Goal: Transaction & Acquisition: Purchase product/service

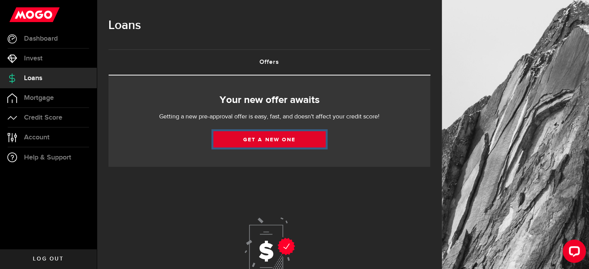
click at [266, 146] on link "Get a new one" at bounding box center [269, 139] width 112 height 16
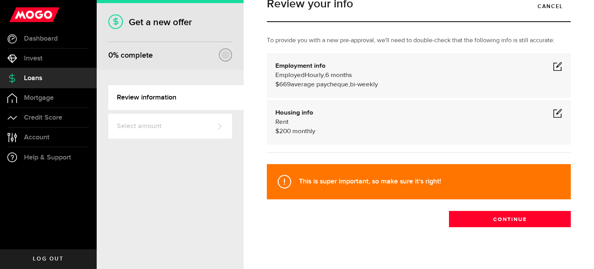
scroll to position [18, 0]
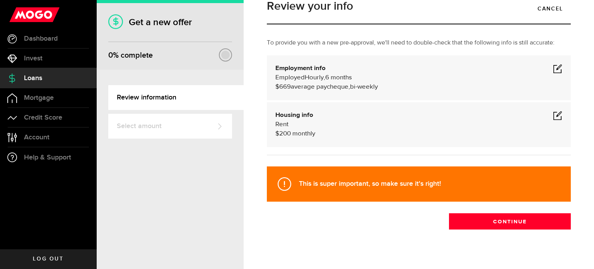
click at [553, 68] on span at bounding box center [557, 68] width 9 height 9
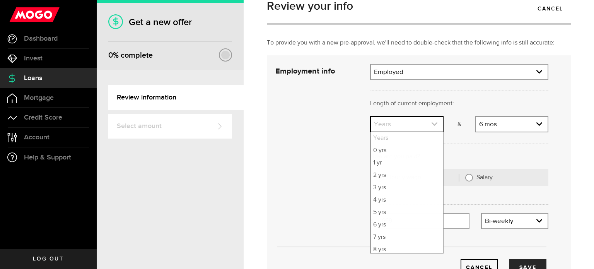
click at [410, 128] on link "expand select" at bounding box center [407, 124] width 72 height 15
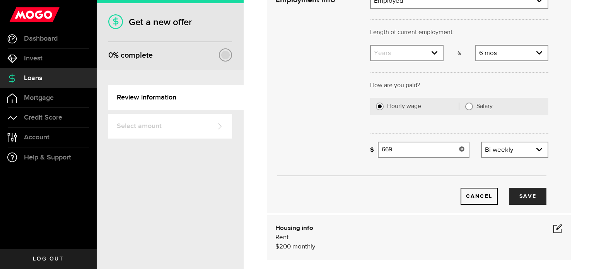
scroll to position [91, 0]
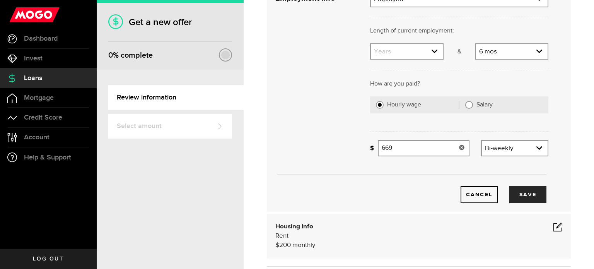
drag, startPoint x: 422, startPoint y: 147, endPoint x: 381, endPoint y: 148, distance: 41.0
click at [381, 148] on input "669" at bounding box center [423, 148] width 91 height 16
type input "1,128"
click at [511, 187] on button "Save" at bounding box center [528, 194] width 37 height 17
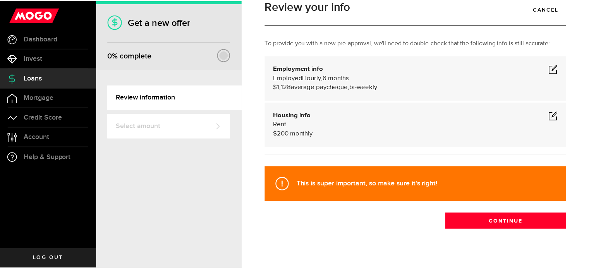
scroll to position [17, 0]
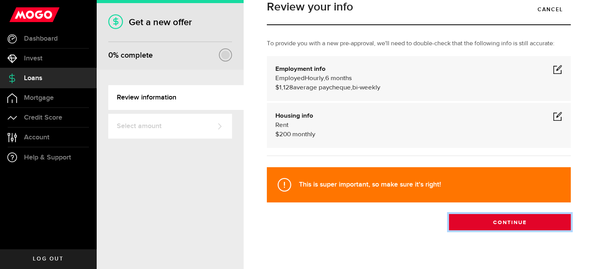
click at [499, 214] on button "Continue" at bounding box center [510, 222] width 122 height 16
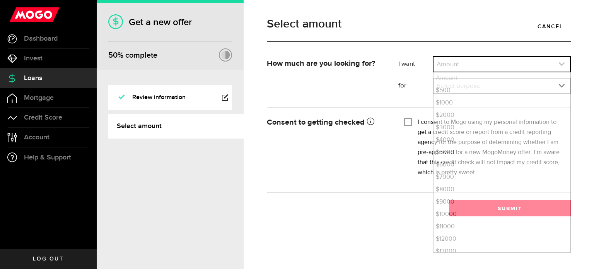
click at [490, 61] on link "expand select" at bounding box center [502, 64] width 137 height 15
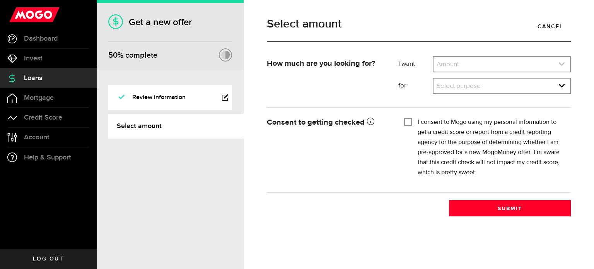
click at [486, 58] on link "expand select" at bounding box center [502, 64] width 137 height 15
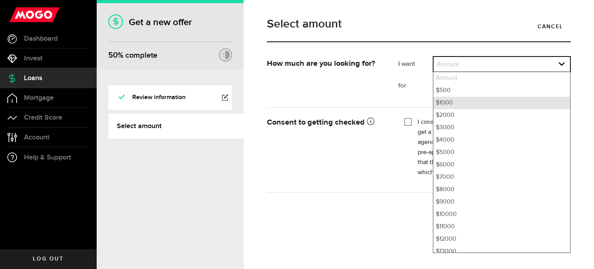
click at [464, 101] on li "$1000" at bounding box center [502, 103] width 137 height 12
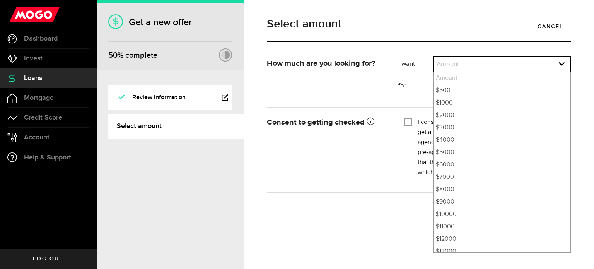
select select "1000"
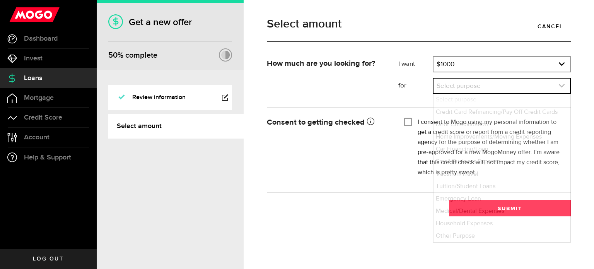
click at [465, 89] on link "expand select" at bounding box center [502, 86] width 137 height 15
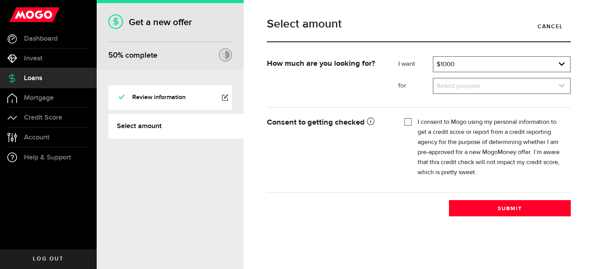
click at [465, 89] on link "expand select" at bounding box center [502, 86] width 137 height 15
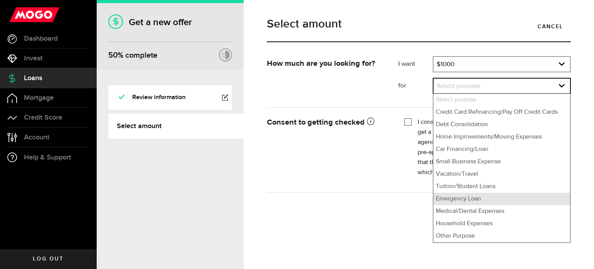
click at [454, 200] on li "Emergency Loan" at bounding box center [502, 199] width 137 height 12
select select "Emergency Loan"
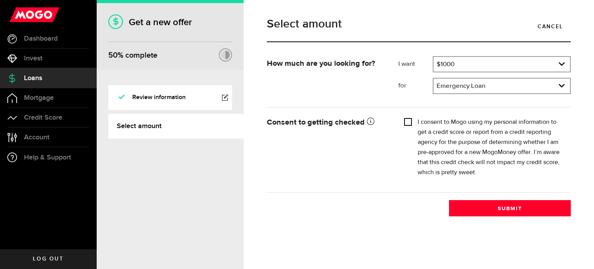
click at [406, 121] on input "I consent to Mogo using my personal information to get a credit score or report…" at bounding box center [408, 121] width 8 height 8
checkbox input "true"
click at [461, 200] on div "How much are you looking for? I want Amount How much credit would you like? $10…" at bounding box center [419, 136] width 316 height 160
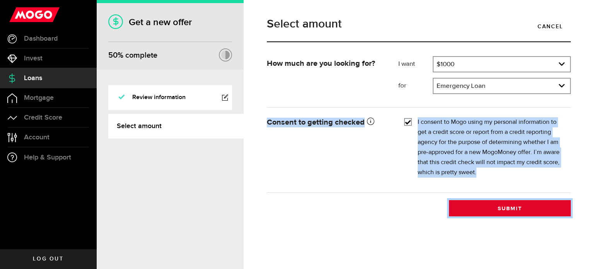
click at [461, 200] on button "Submit" at bounding box center [510, 208] width 122 height 16
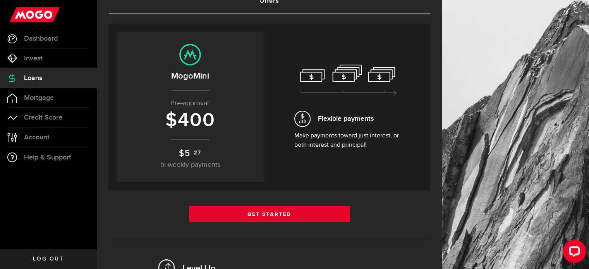
scroll to position [57, 0]
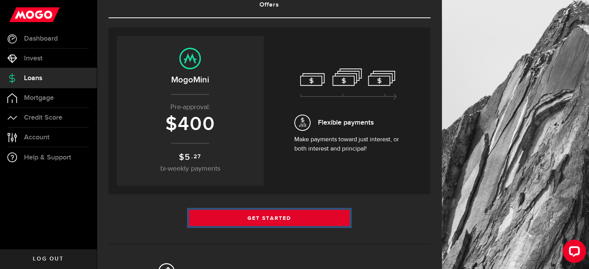
click at [287, 218] on link "Get Started" at bounding box center [269, 218] width 161 height 16
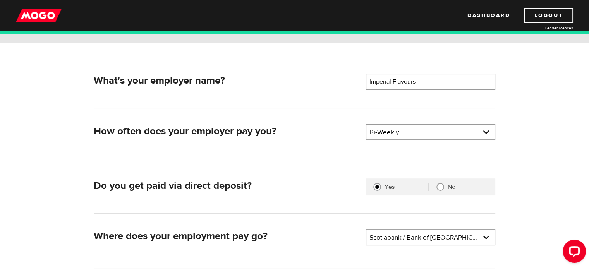
scroll to position [94, 0]
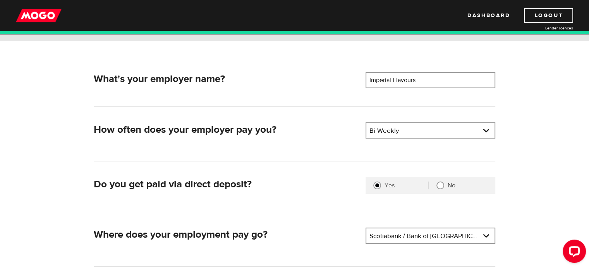
click at [411, 138] on div "Bi-Weekly Pay frequency Weekly Bi-Weekly Semi-Monthly Monthly" at bounding box center [430, 130] width 130 height 16
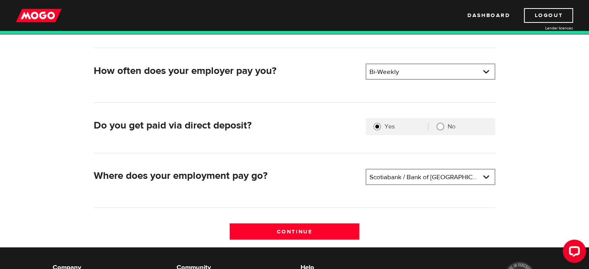
scroll to position [153, 0]
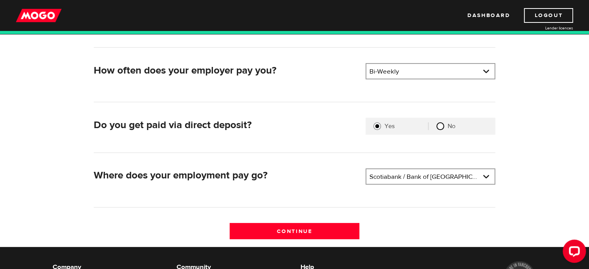
click at [440, 127] on input "No" at bounding box center [440, 126] width 8 height 8
radio input "true"
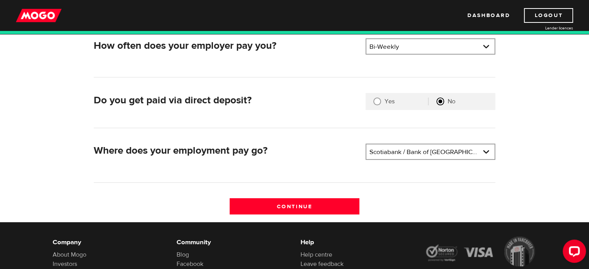
scroll to position [179, 0]
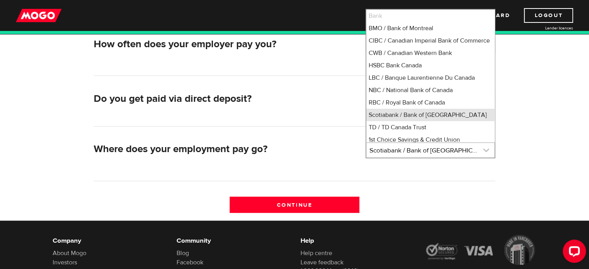
click at [419, 147] on link at bounding box center [430, 150] width 128 height 15
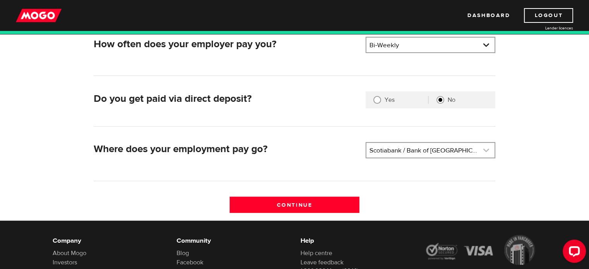
click at [419, 147] on link at bounding box center [430, 150] width 128 height 15
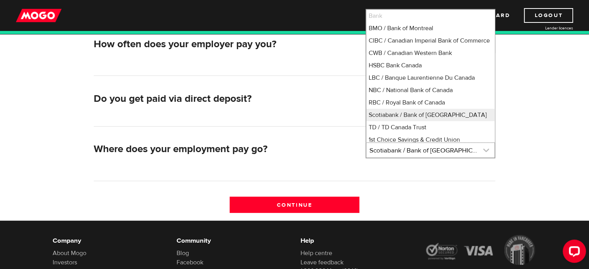
click at [419, 147] on link at bounding box center [430, 150] width 128 height 15
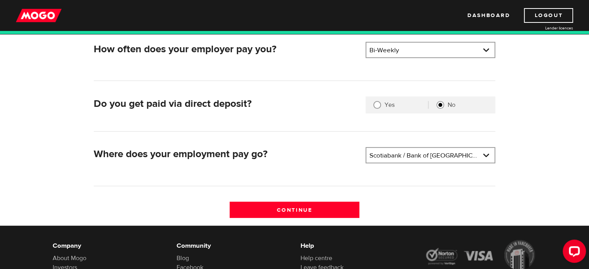
scroll to position [180, 0]
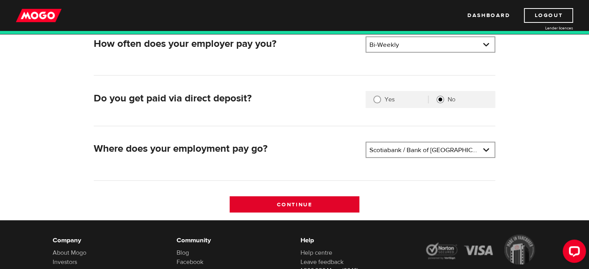
click at [332, 200] on input "Continue" at bounding box center [294, 204] width 130 height 16
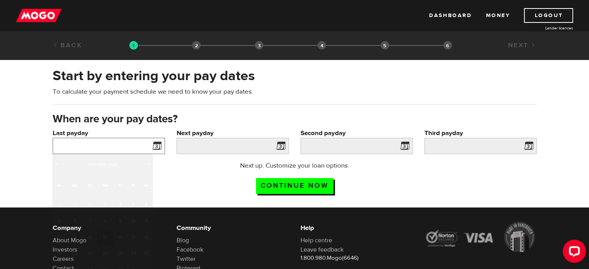
click at [89, 145] on input "Last payday" at bounding box center [109, 146] width 112 height 16
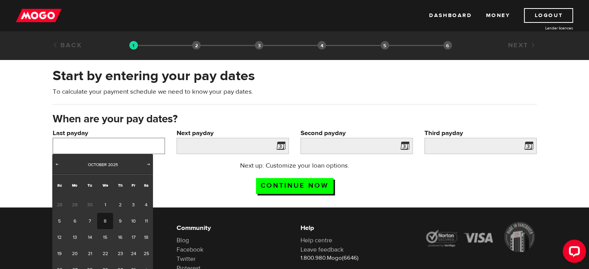
scroll to position [24, 0]
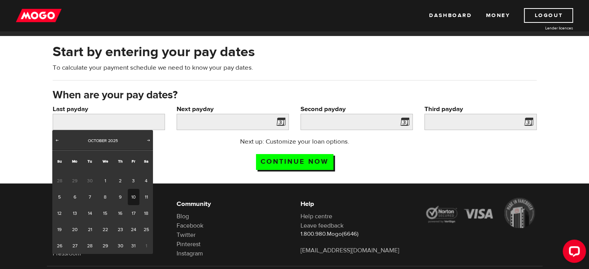
click at [138, 197] on link "10" at bounding box center [134, 197] width 12 height 16
type input "2025/10/10"
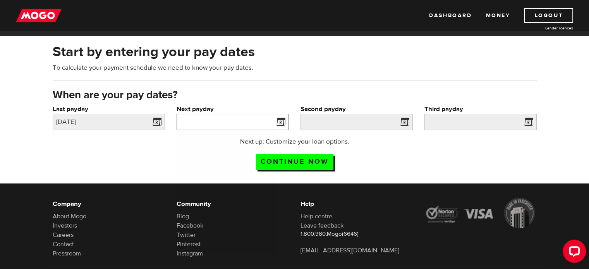
click at [240, 120] on input "Next payday" at bounding box center [232, 122] width 112 height 16
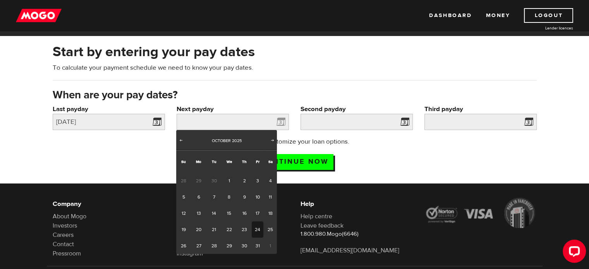
click at [254, 229] on link "24" at bounding box center [258, 229] width 12 height 16
type input "2025/10/24"
type input "2025/11/7"
type input "2025/11/21"
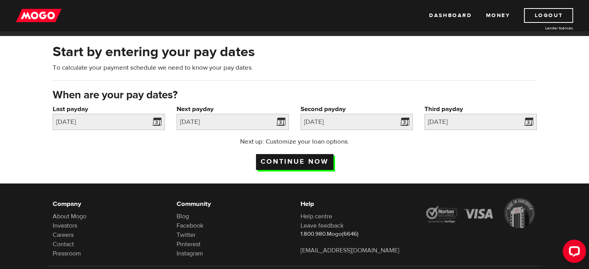
click at [307, 164] on input "Continue now" at bounding box center [294, 162] width 77 height 16
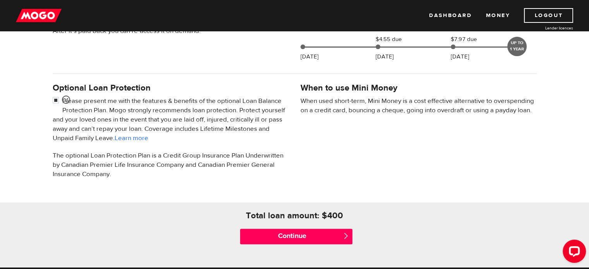
scroll to position [215, 0]
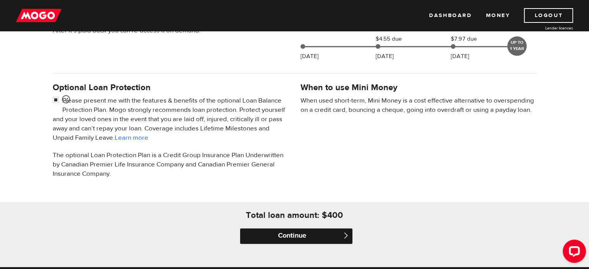
click at [280, 231] on input "Continue" at bounding box center [296, 235] width 112 height 15
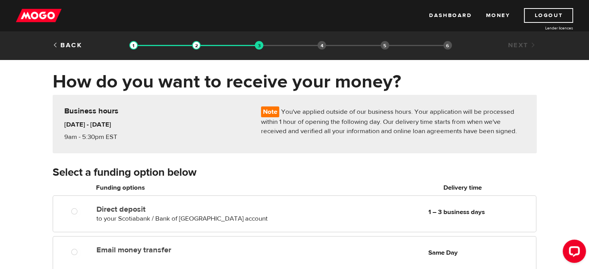
scroll to position [48, 0]
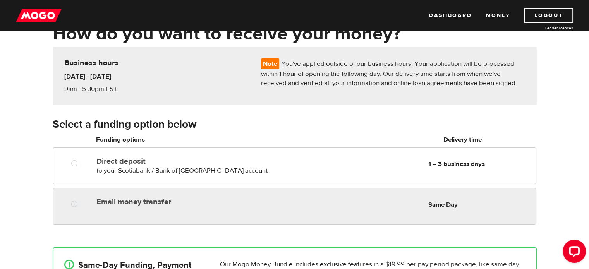
radio input "true"
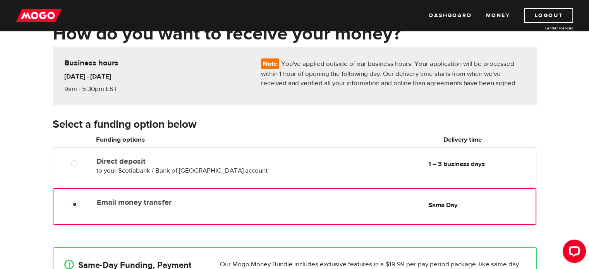
click at [263, 205] on label "Email money transfer" at bounding box center [186, 202] width 178 height 9
click at [81, 205] on input "Email money transfer" at bounding box center [77, 205] width 10 height 10
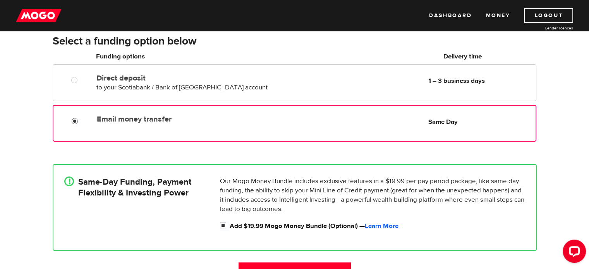
scroll to position [146, 0]
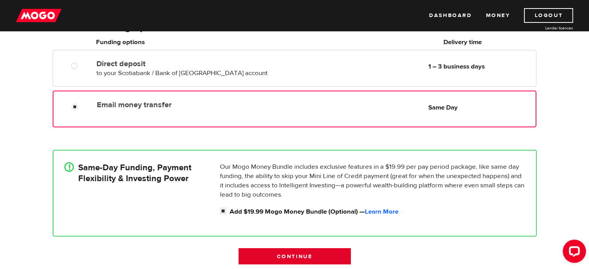
click at [284, 257] on input "Continue" at bounding box center [294, 256] width 112 height 16
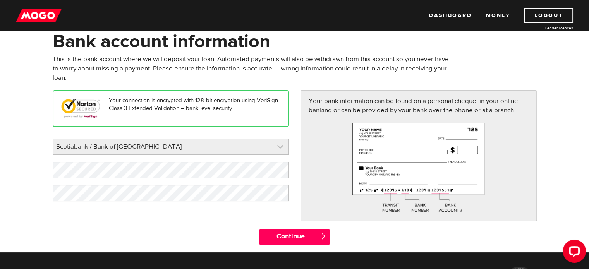
scroll to position [42, 0]
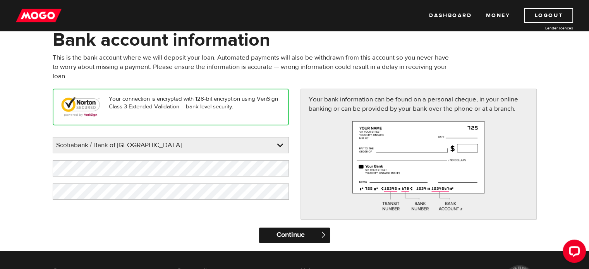
click at [288, 232] on input "Continue" at bounding box center [294, 235] width 71 height 15
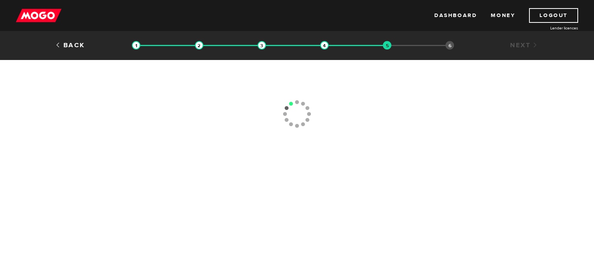
type input "[PHONE_NUMBER]"
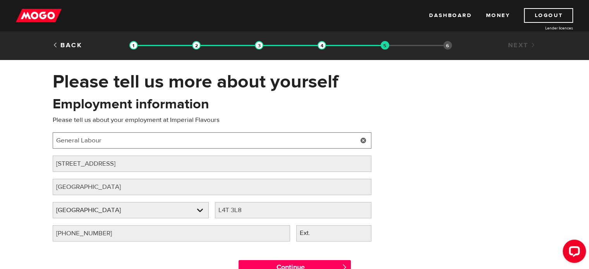
drag, startPoint x: 231, startPoint y: 145, endPoint x: 22, endPoint y: 140, distance: 209.8
click at [22, 140] on div "Please tell us more about yourself Oops! Please review the areas highlighted be…" at bounding box center [294, 176] width 589 height 213
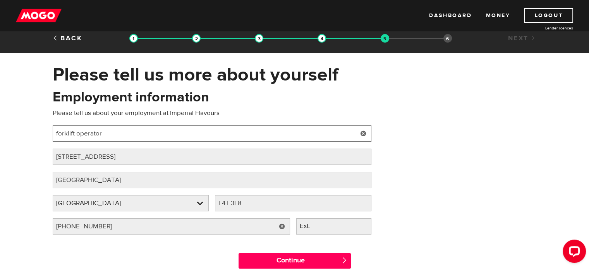
scroll to position [8, 0]
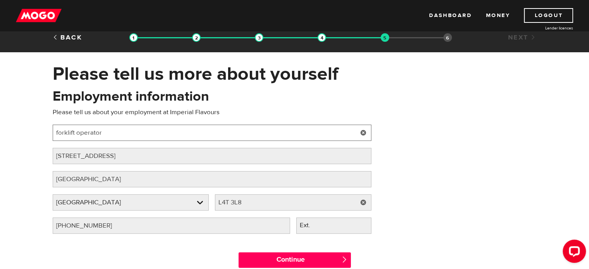
type input "forklift operator"
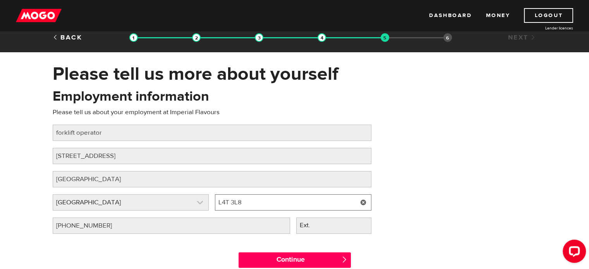
drag, startPoint x: 248, startPoint y: 203, endPoint x: 207, endPoint y: 202, distance: 40.3
click at [207, 202] on div "Employer province Please select your employer's province Ontario Employer provi…" at bounding box center [212, 205] width 325 height 23
click at [440, 185] on div "Employment information Please tell us about your employment at Imperial Flavour…" at bounding box center [294, 164] width 495 height 154
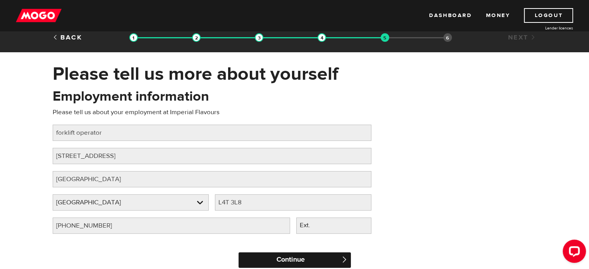
click at [292, 255] on input "Continue" at bounding box center [294, 259] width 112 height 15
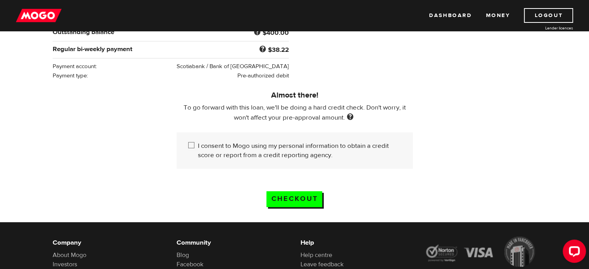
scroll to position [168, 0]
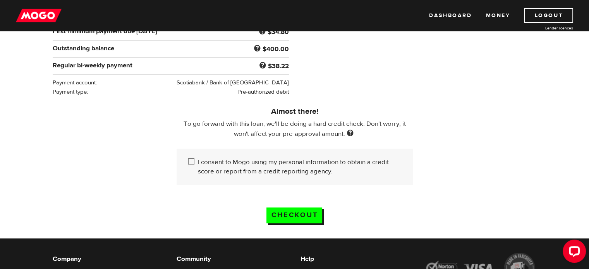
click at [191, 161] on input "I consent to Mogo using my personal information to obtain a credit score or rep…" at bounding box center [193, 162] width 10 height 10
checkbox input "true"
click at [276, 209] on input "Checkout" at bounding box center [294, 215] width 56 height 16
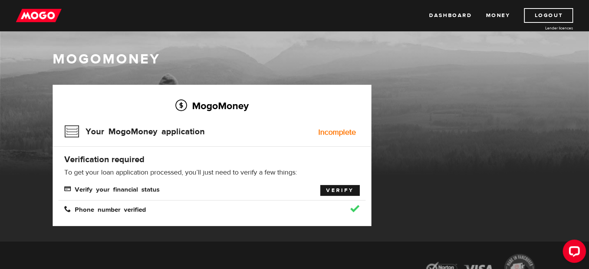
click at [336, 190] on link "Verify" at bounding box center [339, 190] width 39 height 11
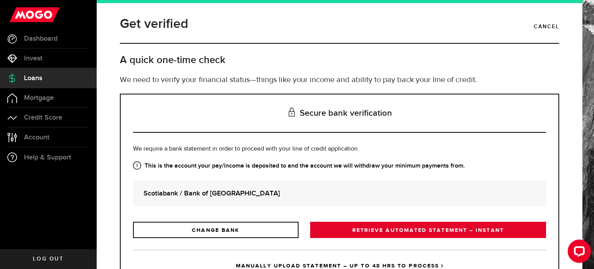
scroll to position [35, 0]
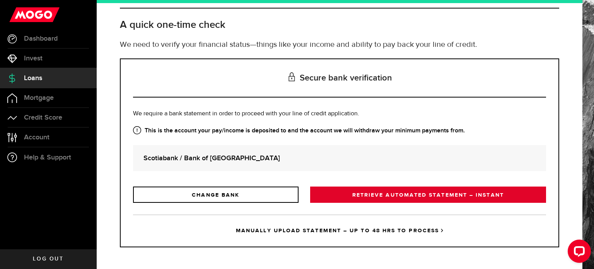
click at [375, 193] on link "RETRIEVE AUTOMATED STATEMENT – INSTANT" at bounding box center [428, 195] width 236 height 16
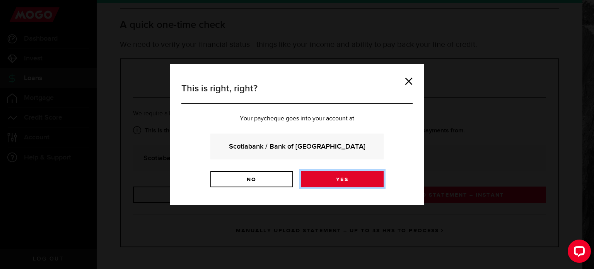
click at [328, 175] on link "Yes" at bounding box center [342, 179] width 83 height 16
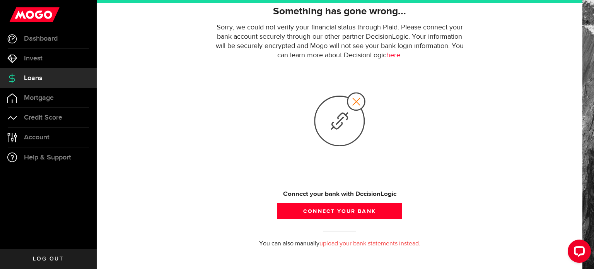
scroll to position [72, 0]
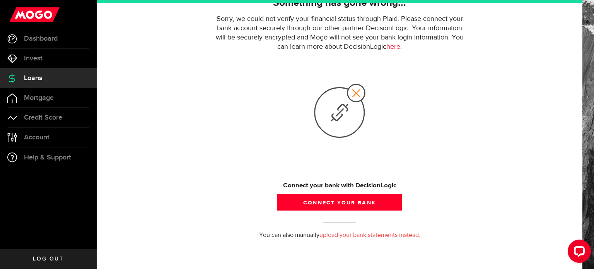
click at [356, 234] on link "upload your bank statements instead." at bounding box center [370, 235] width 101 height 6
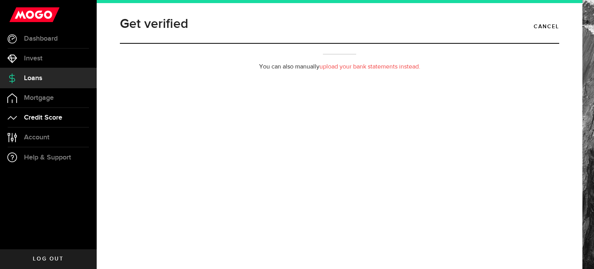
click at [54, 110] on link "Credit Score" at bounding box center [48, 117] width 97 height 19
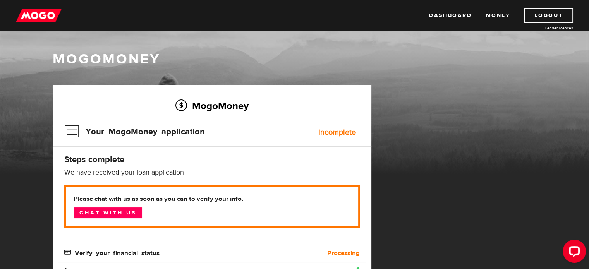
click at [101, 62] on h1 "MogoMoney" at bounding box center [295, 59] width 484 height 16
click at [461, 18] on link "Dashboard" at bounding box center [450, 15] width 43 height 15
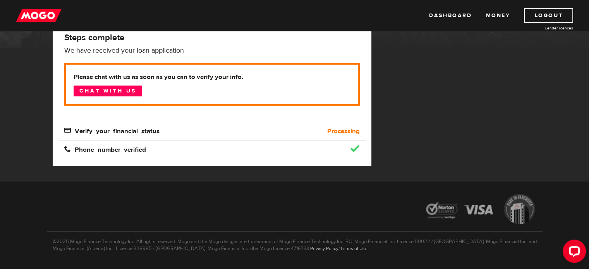
click at [334, 134] on b "Processing" at bounding box center [343, 131] width 33 height 9
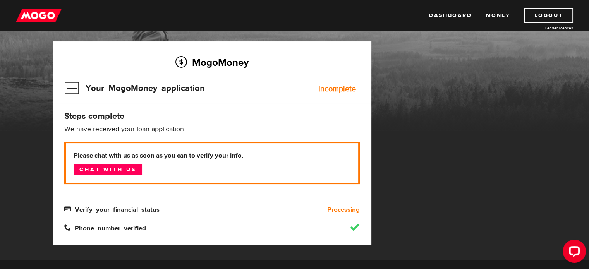
scroll to position [32, 0]
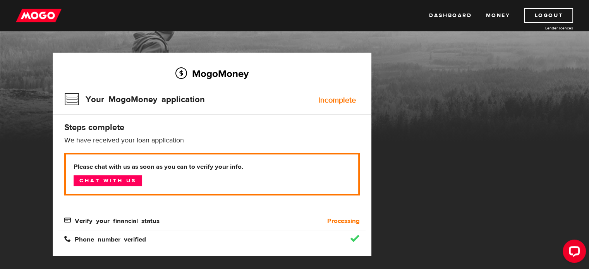
click at [336, 105] on div "Your MogoMoney application Incomplete" at bounding box center [211, 101] width 295 height 25
click at [492, 14] on link "Money" at bounding box center [497, 15] width 24 height 15
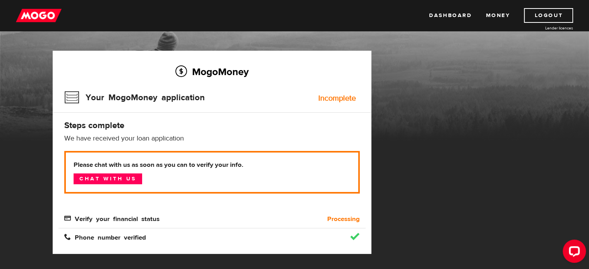
scroll to position [11, 0]
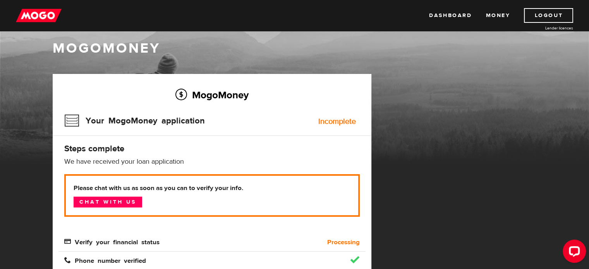
click at [337, 125] on div "Incomplete" at bounding box center [337, 122] width 38 height 8
